Goal: Find specific page/section: Find specific page/section

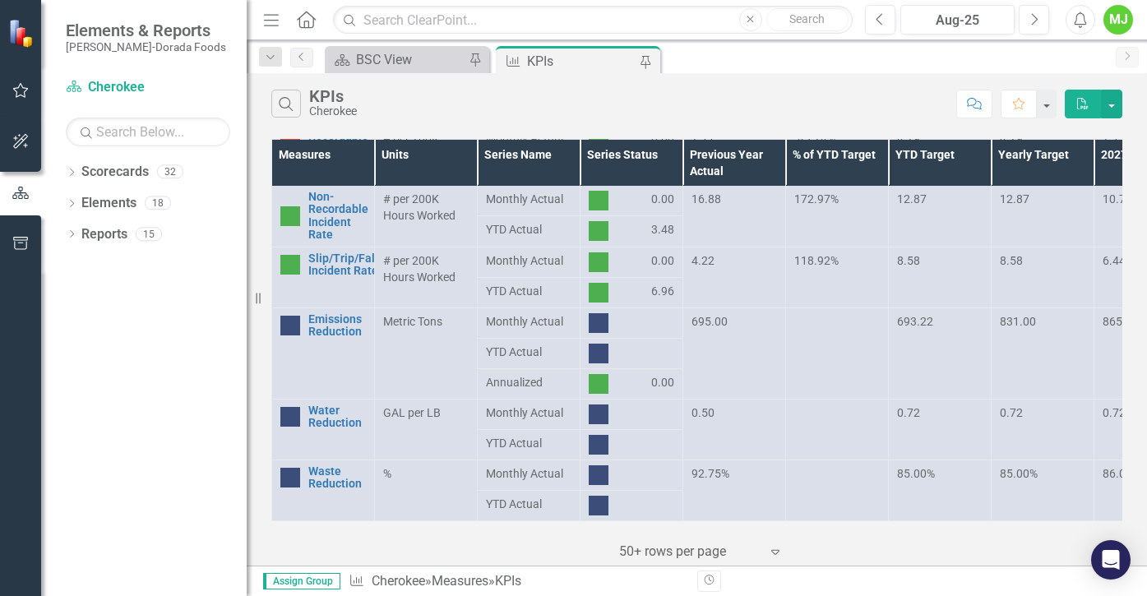
scroll to position [124, 0]
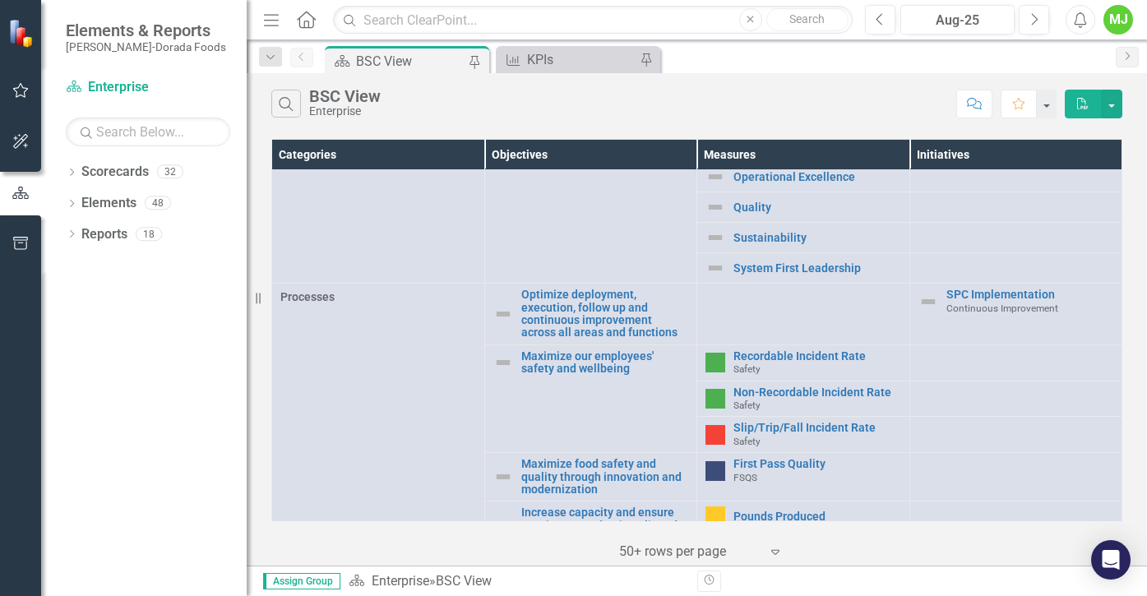
scroll to position [576, 0]
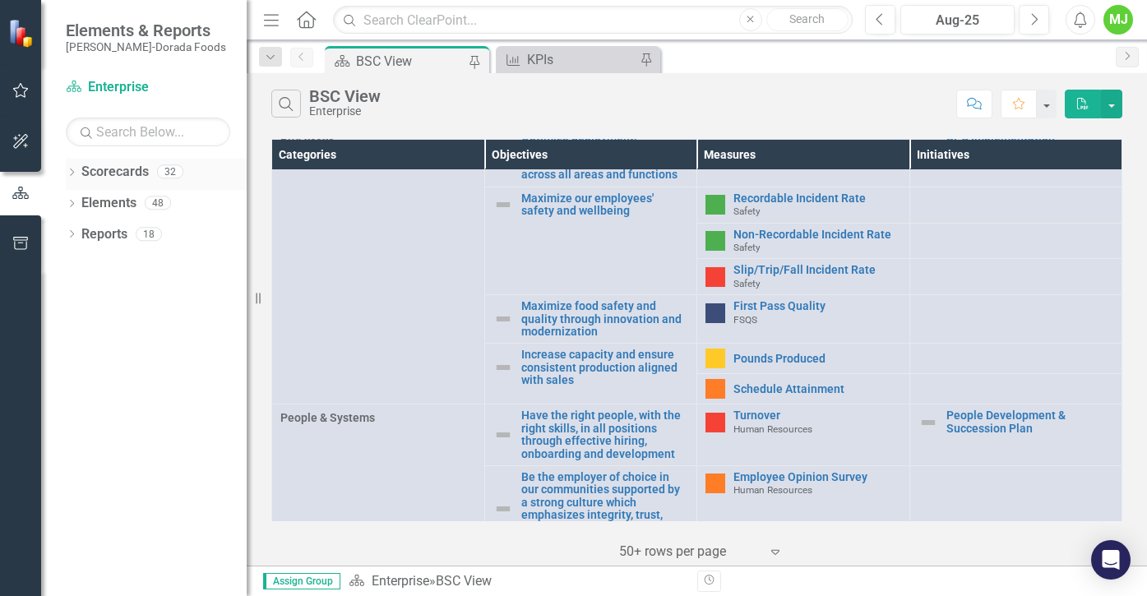
click at [72, 173] on icon "Dropdown" at bounding box center [72, 173] width 12 height 9
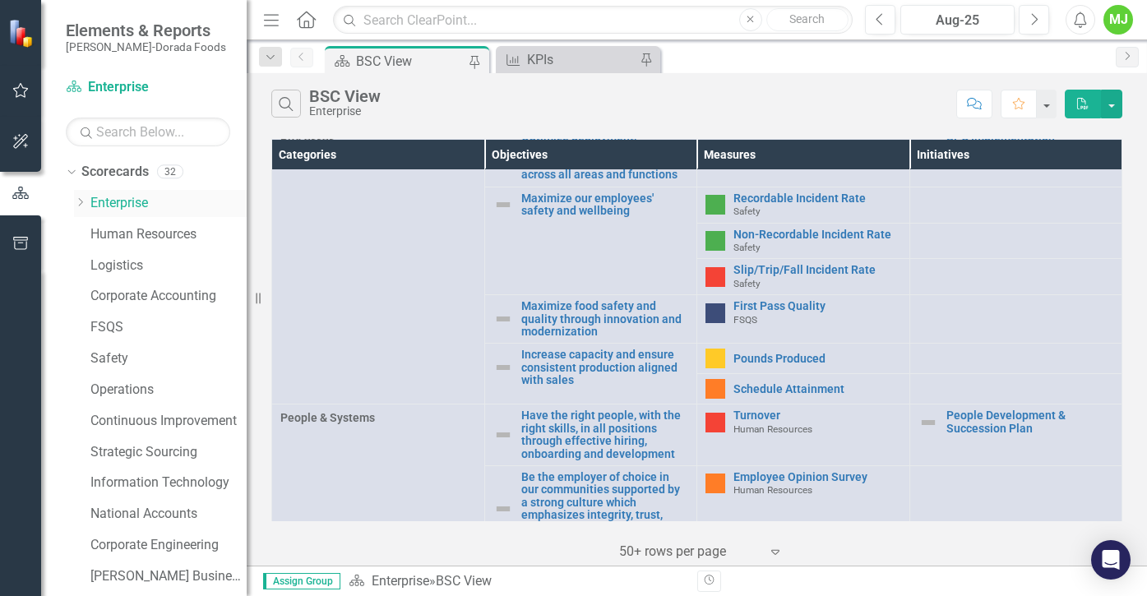
click at [81, 200] on icon "Dropdown" at bounding box center [80, 202] width 12 height 10
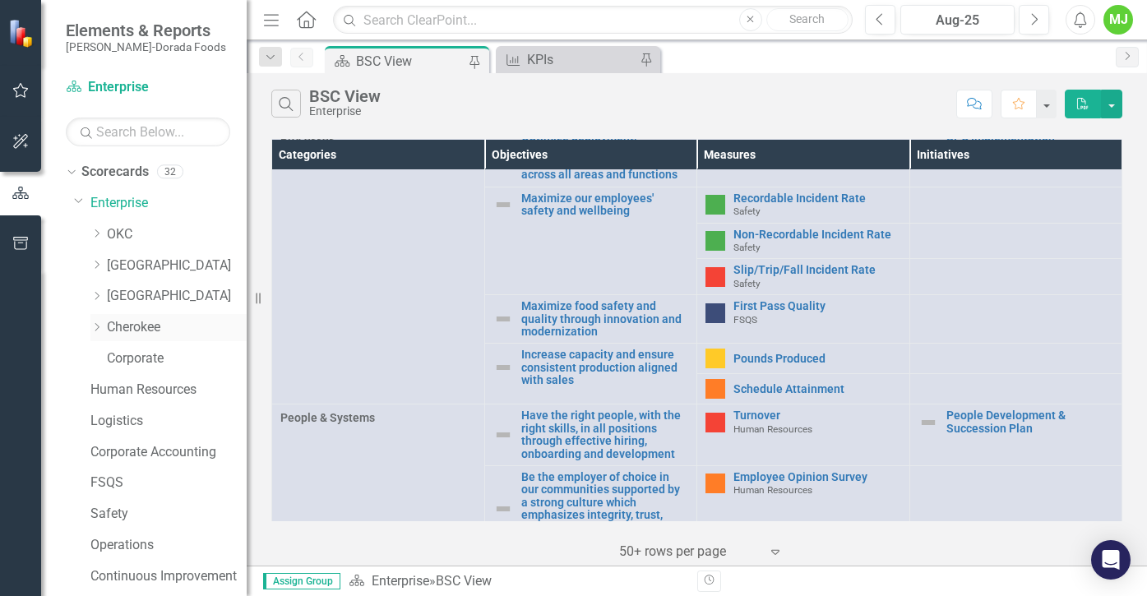
click at [120, 326] on link "Cherokee" at bounding box center [177, 327] width 140 height 19
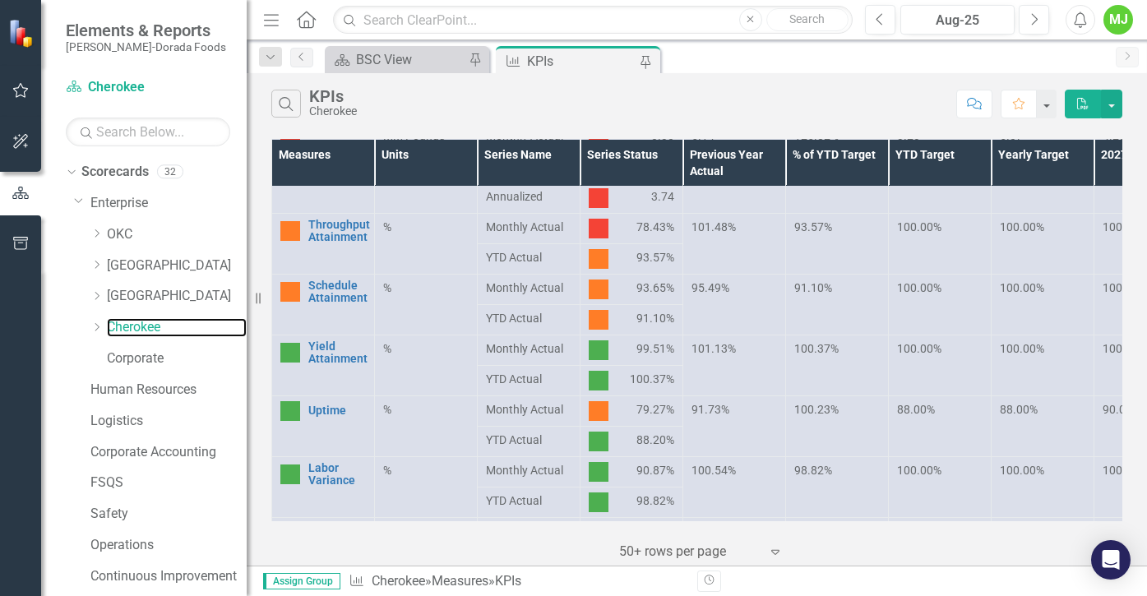
scroll to position [411, 0]
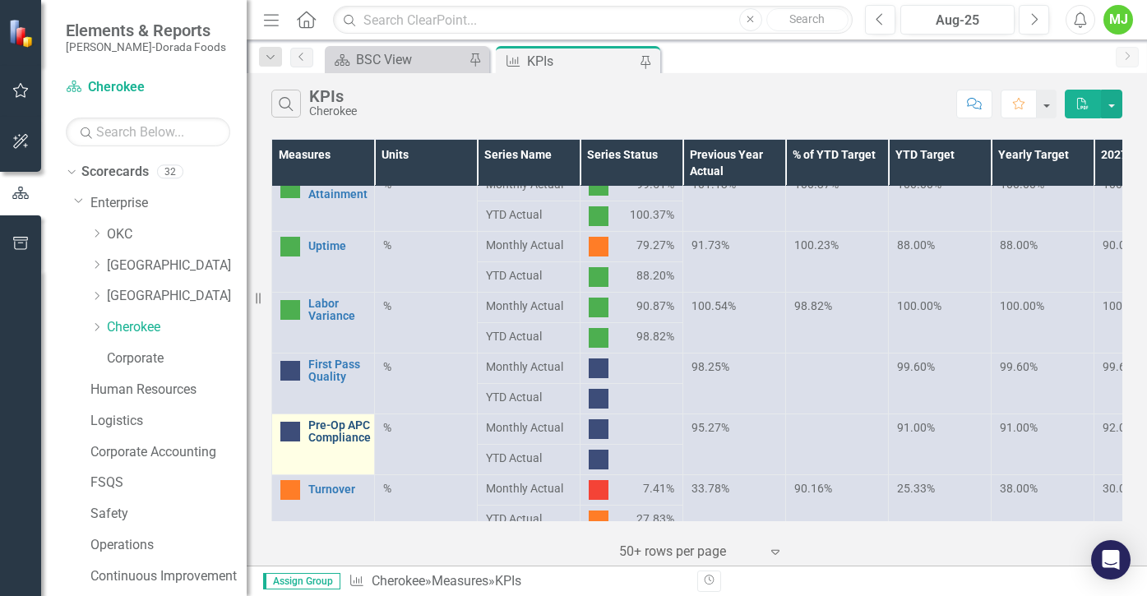
click at [318, 433] on link "Pre-Op APC Compliance" at bounding box center [339, 431] width 62 height 25
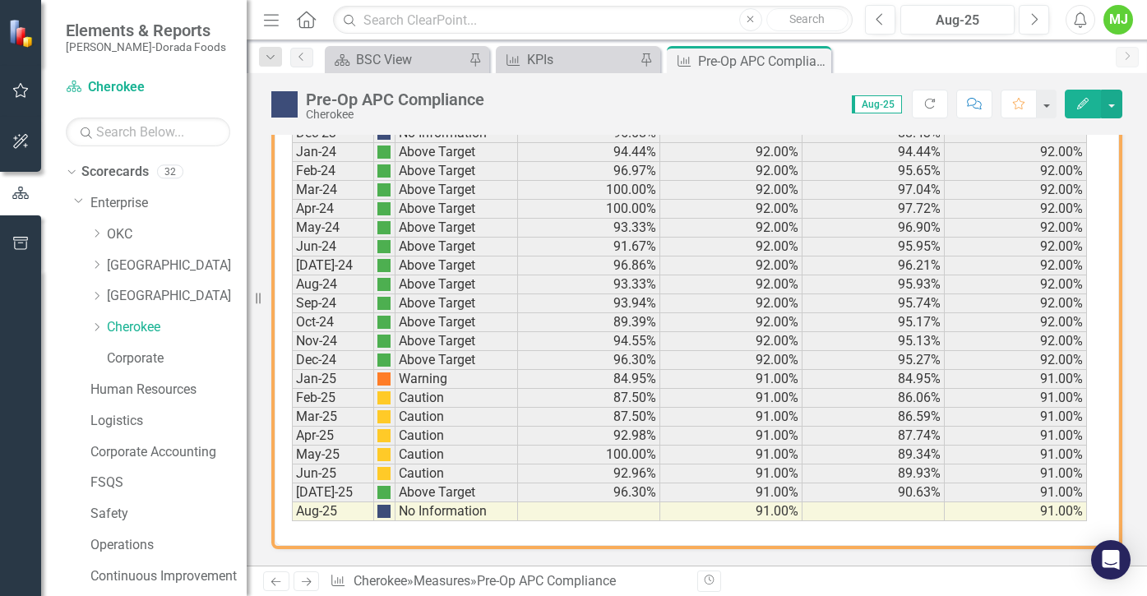
scroll to position [1141, 0]
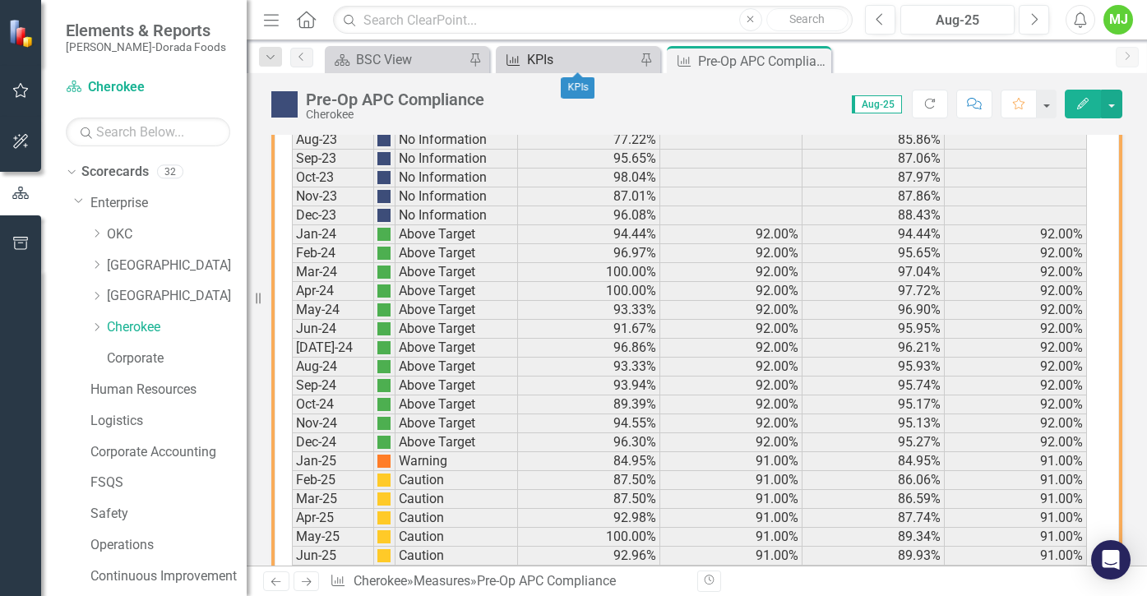
click at [548, 53] on div "KPIs" at bounding box center [581, 59] width 109 height 21
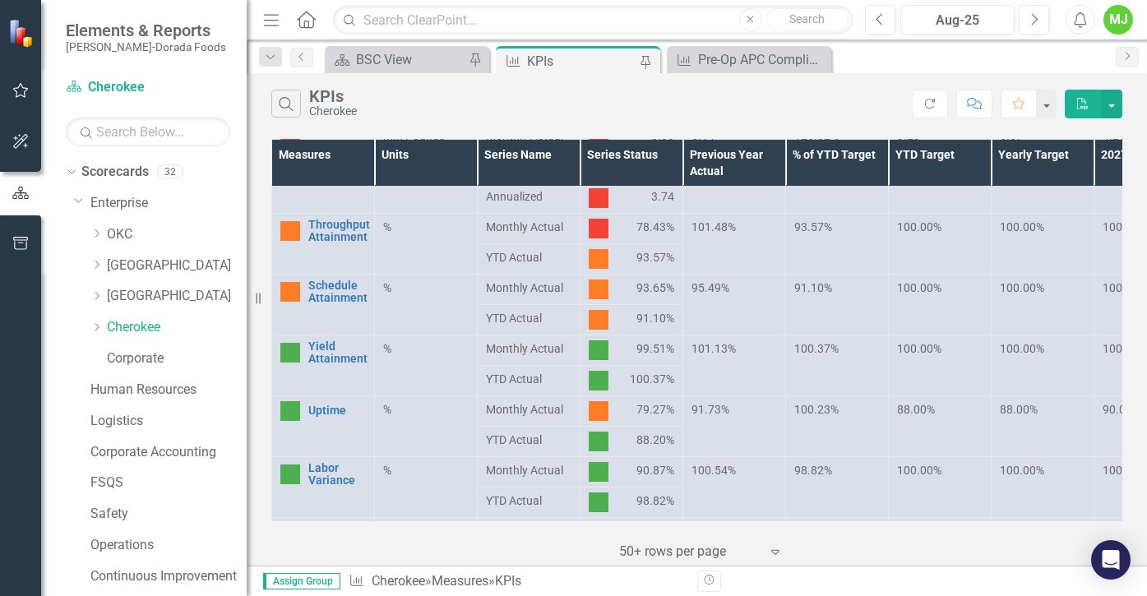
scroll to position [411, 0]
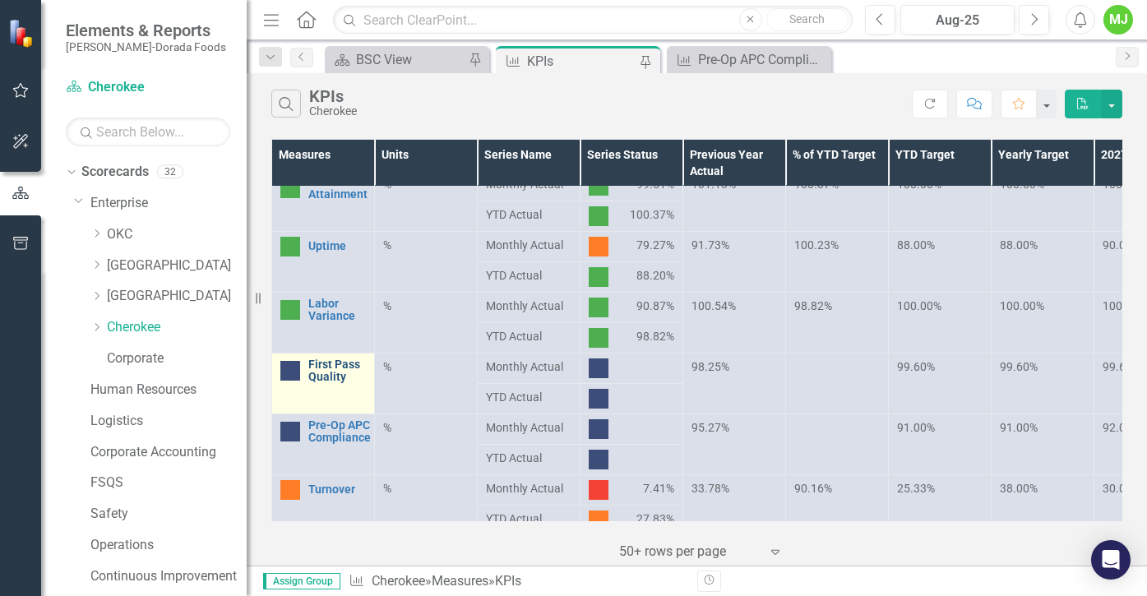
click at [315, 376] on link "First Pass Quality" at bounding box center [337, 371] width 58 height 25
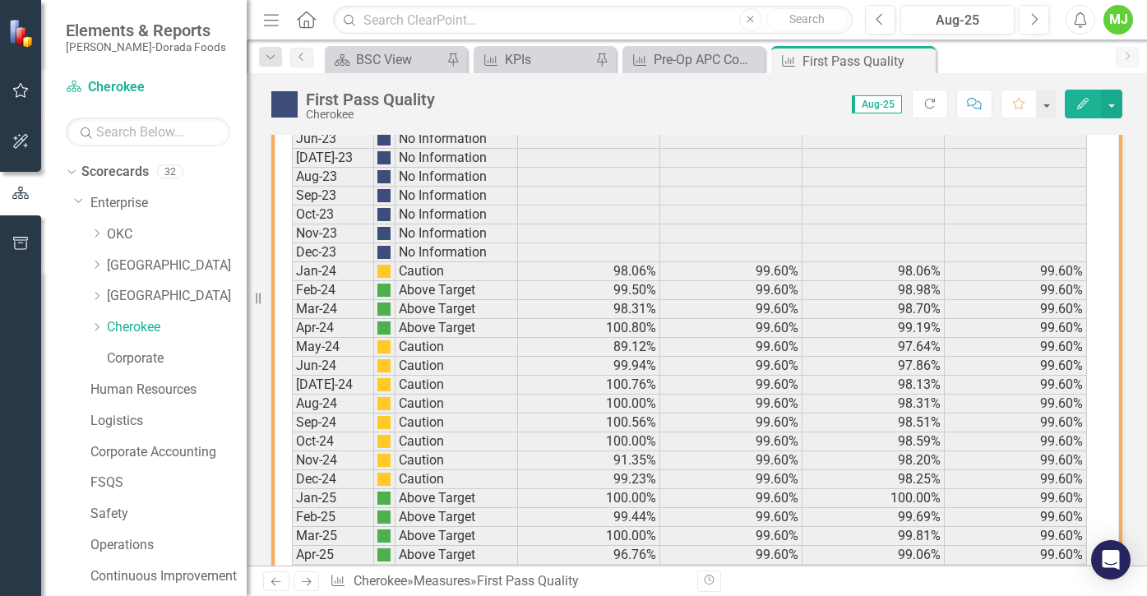
scroll to position [1228, 0]
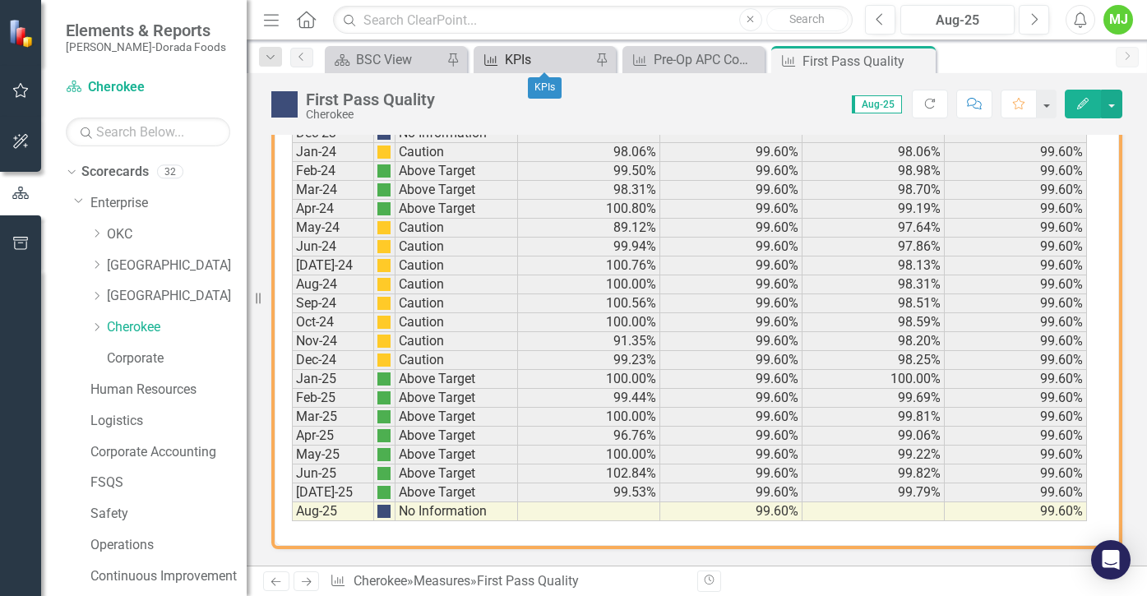
click at [570, 59] on div "KPIs" at bounding box center [548, 59] width 86 height 21
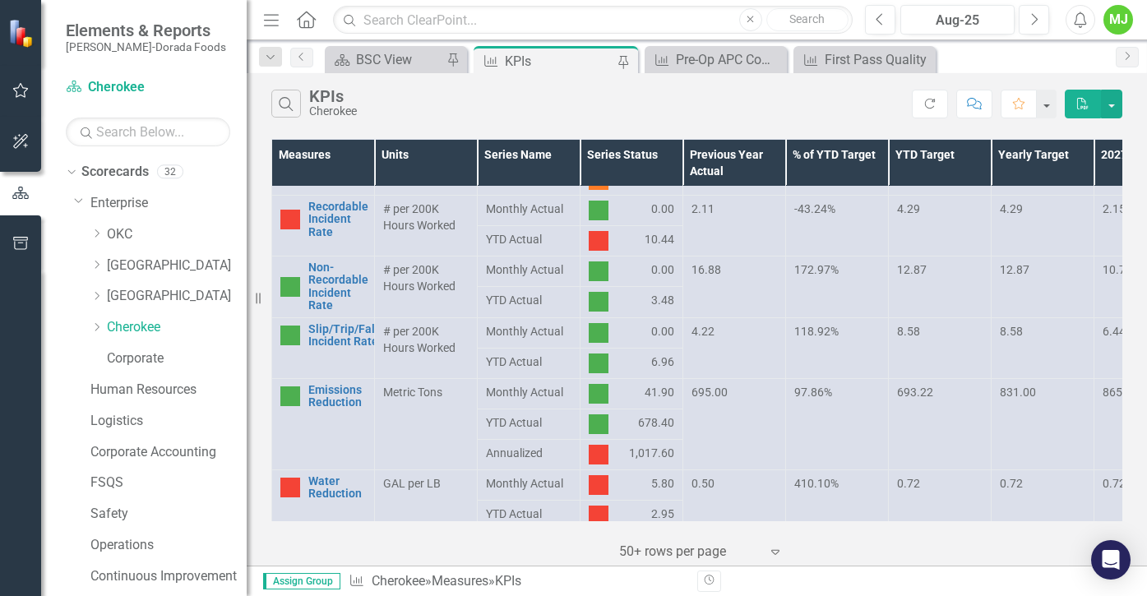
scroll to position [864, 0]
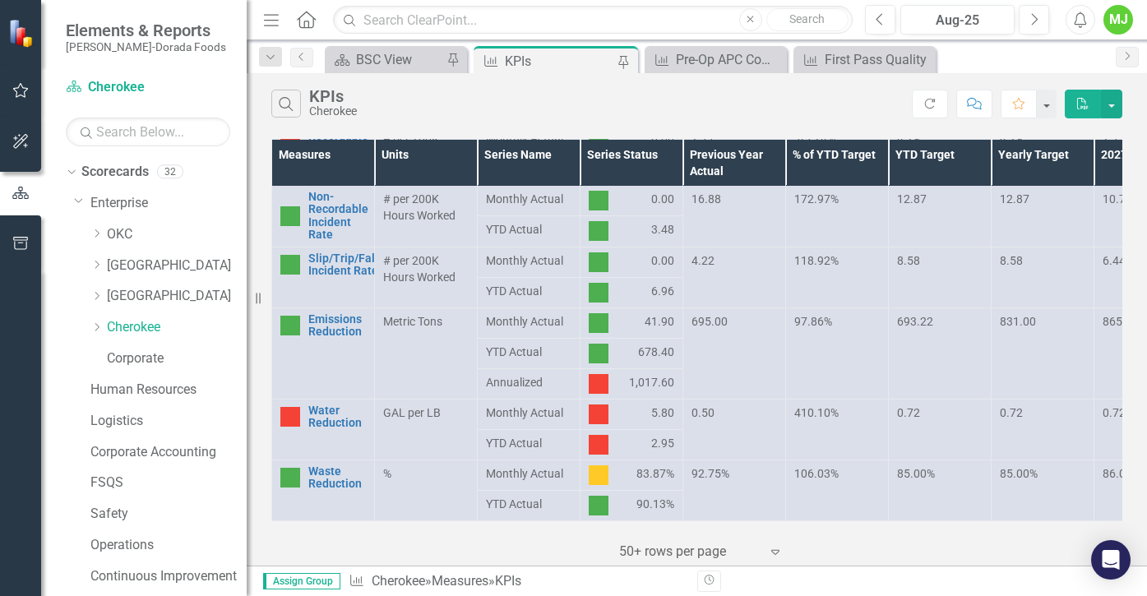
click at [423, 460] on td "%" at bounding box center [426, 490] width 103 height 61
